Goal: Information Seeking & Learning: Learn about a topic

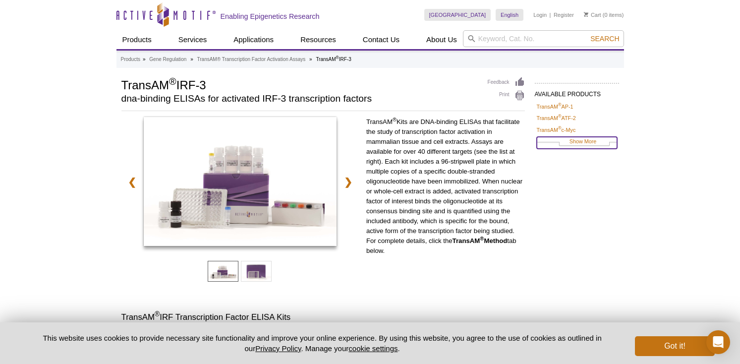
click at [574, 143] on link "Show More" at bounding box center [577, 142] width 80 height 11
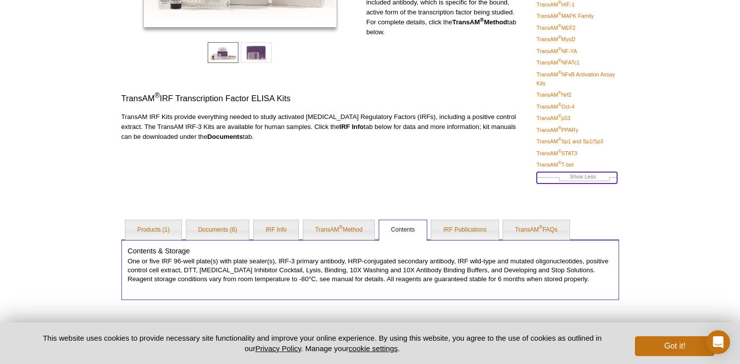
scroll to position [220, 0]
click at [493, 136] on p "TransAM IRF Kits provide everything needed to study activated Interferon Regula…" at bounding box center [322, 126] width 403 height 30
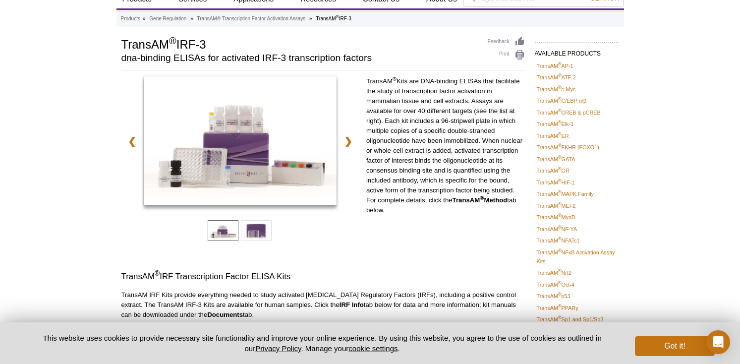
scroll to position [0, 0]
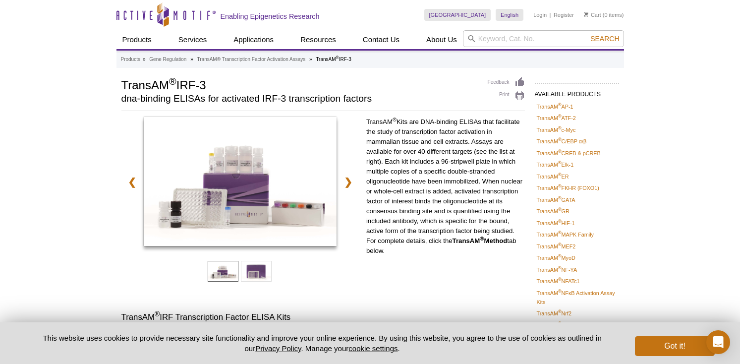
click at [485, 192] on p "TransAM ® Kits are DNA-binding ELISAs that facilitate the study of transcriptio…" at bounding box center [445, 186] width 159 height 139
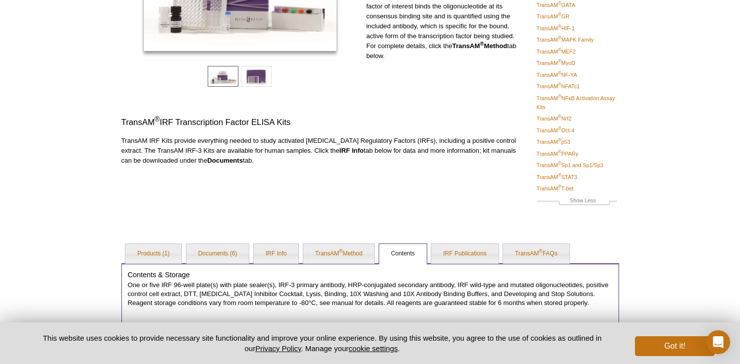
scroll to position [197, 0]
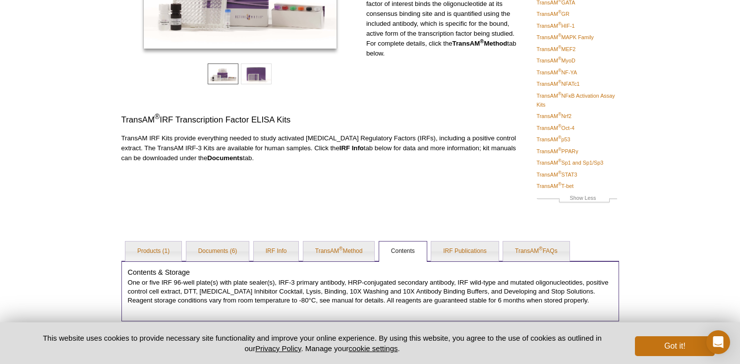
click at [472, 138] on p "TransAM IRF Kits provide everything needed to study activated Interferon Regula…" at bounding box center [322, 148] width 403 height 30
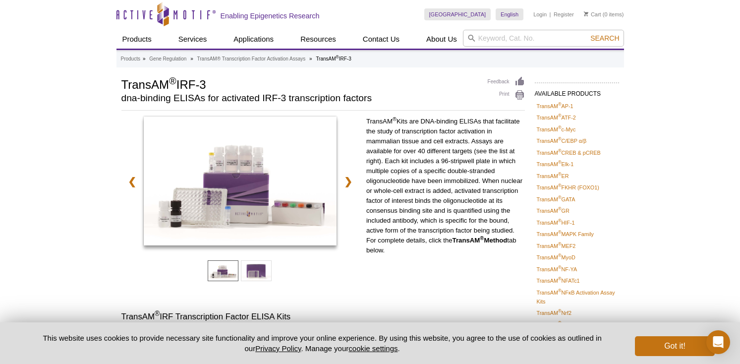
scroll to position [0, 0]
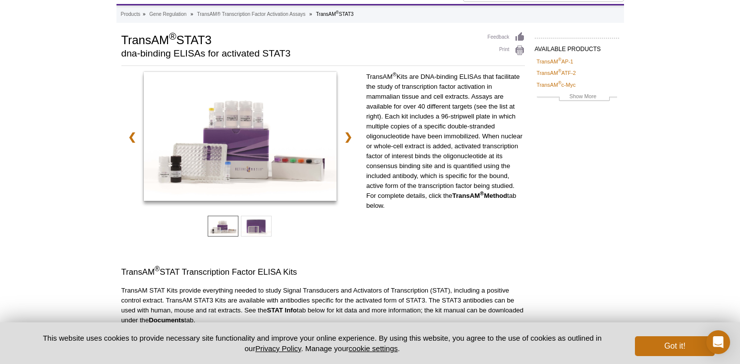
scroll to position [74, 0]
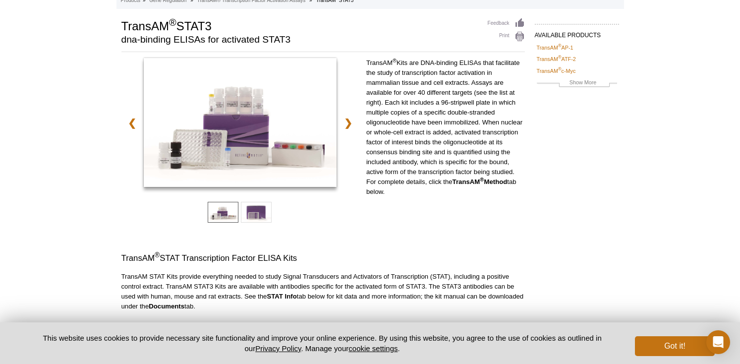
click at [459, 116] on p "TransAM ® Kits are DNA-binding ELISAs that facilitate the study of transcriptio…" at bounding box center [445, 127] width 159 height 139
click at [584, 81] on link "Show More" at bounding box center [577, 83] width 80 height 11
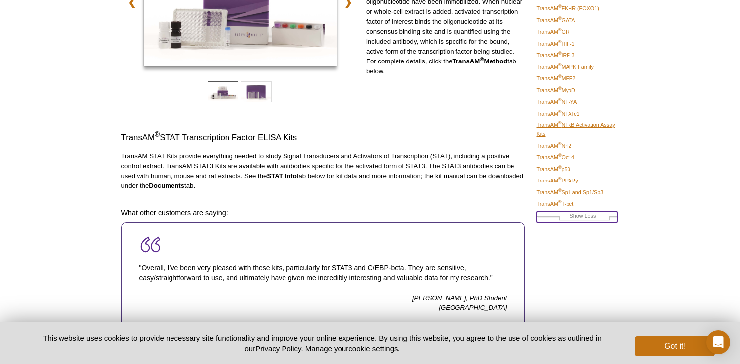
scroll to position [184, 0]
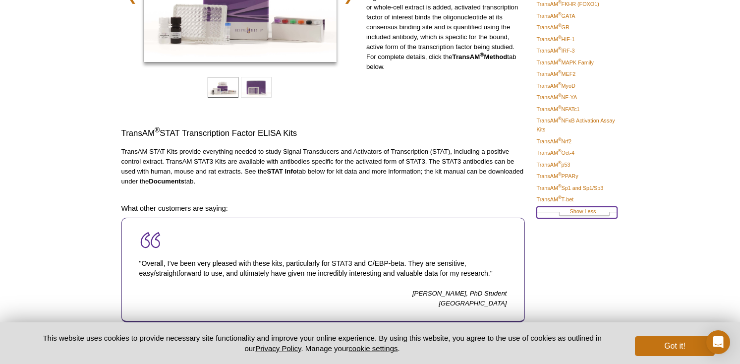
click at [584, 208] on link "Show Less" at bounding box center [577, 212] width 80 height 11
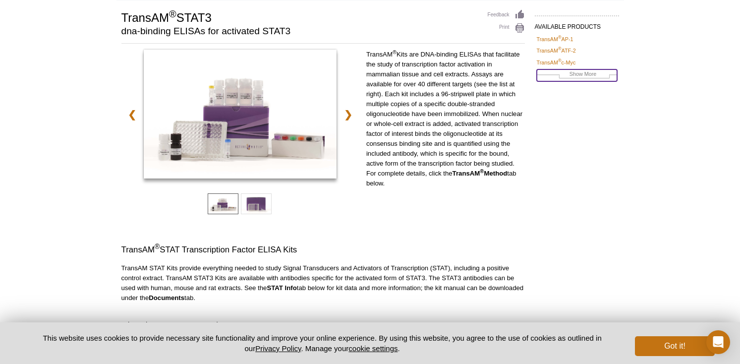
scroll to position [0, 0]
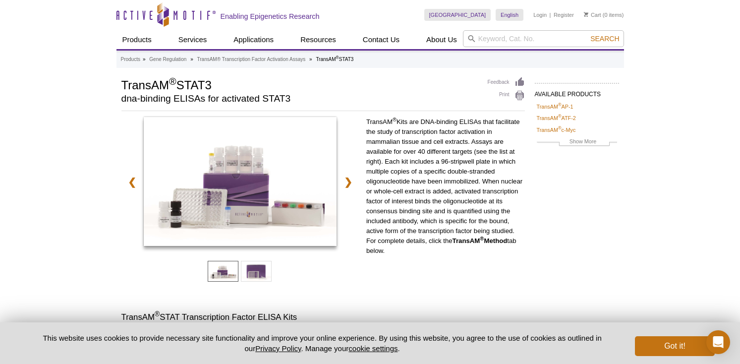
click at [409, 145] on p "TransAM ® Kits are DNA-binding ELISAs that facilitate the study of transcriptio…" at bounding box center [445, 186] width 159 height 139
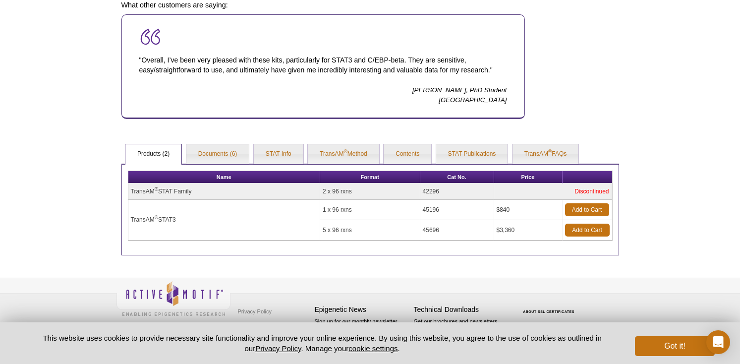
scroll to position [387, 0]
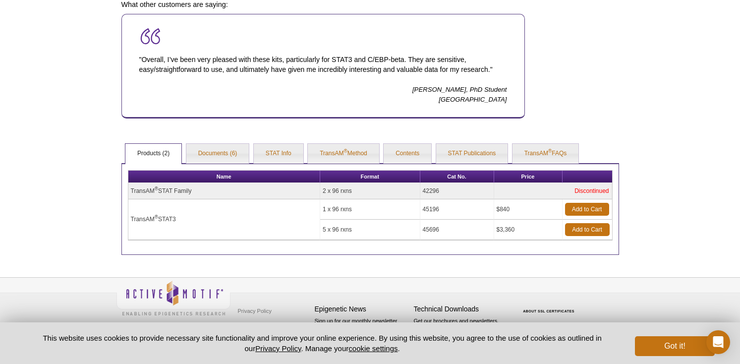
drag, startPoint x: 444, startPoint y: 209, endPoint x: 424, endPoint y: 209, distance: 19.8
click at [424, 209] on td "45196" at bounding box center [457, 209] width 74 height 20
copy td "45196"
